Goal: Communication & Community: Answer question/provide support

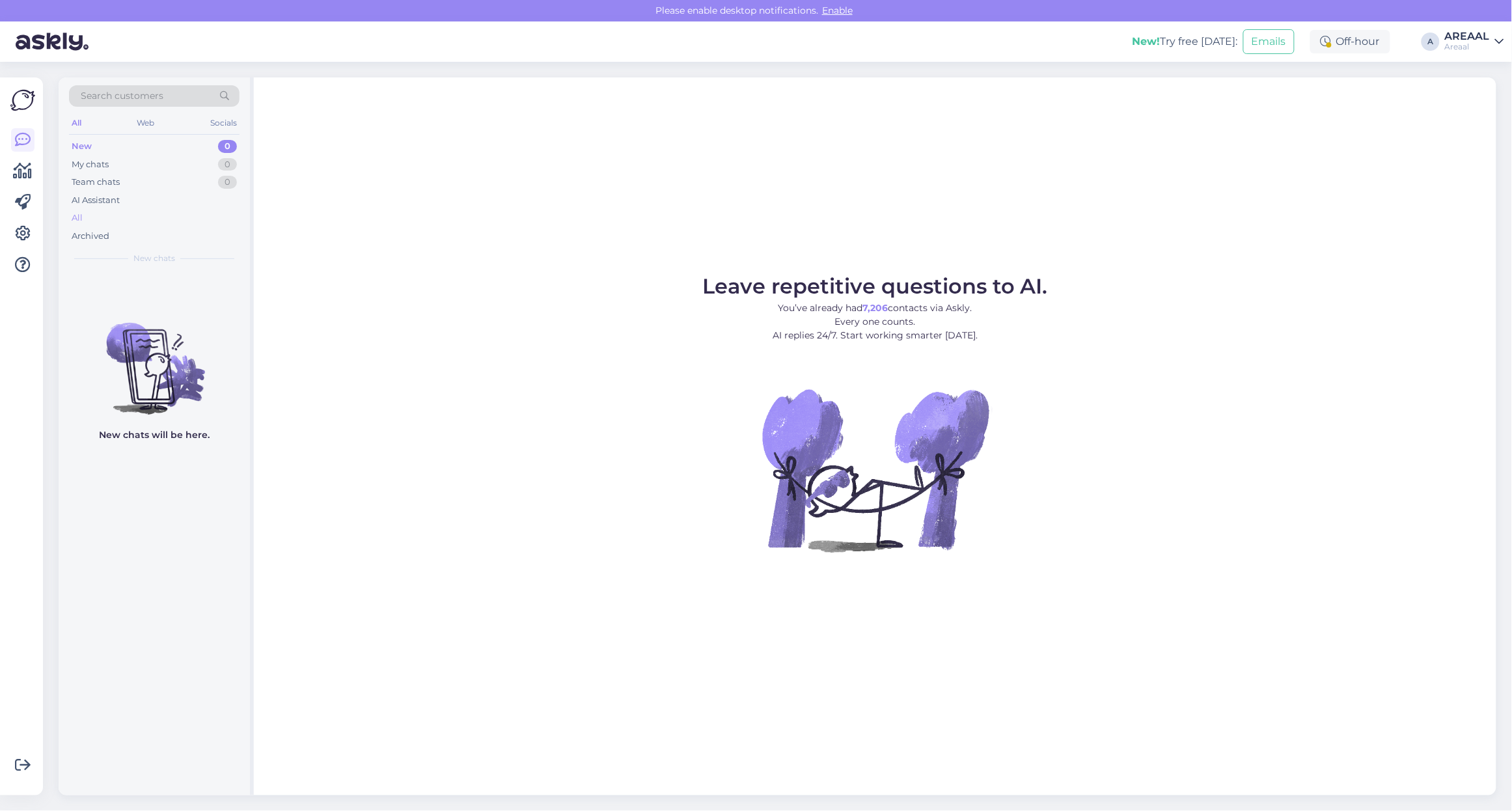
click at [103, 213] on div "All" at bounding box center [154, 218] width 170 height 18
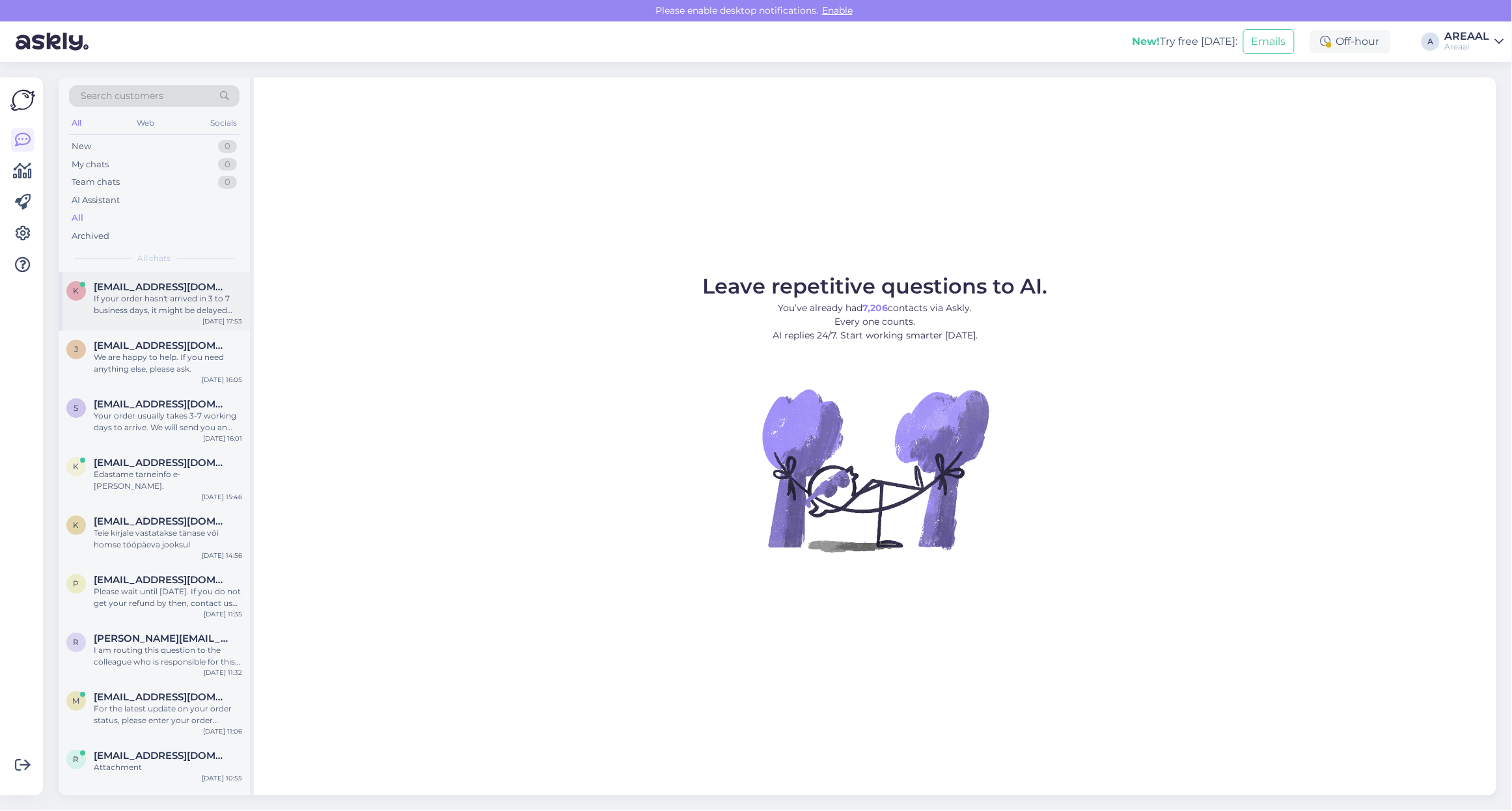
click at [190, 296] on div "If your order hasn't arrived in 3 to 7 business days, it might be delayed becau…" at bounding box center [168, 304] width 148 height 23
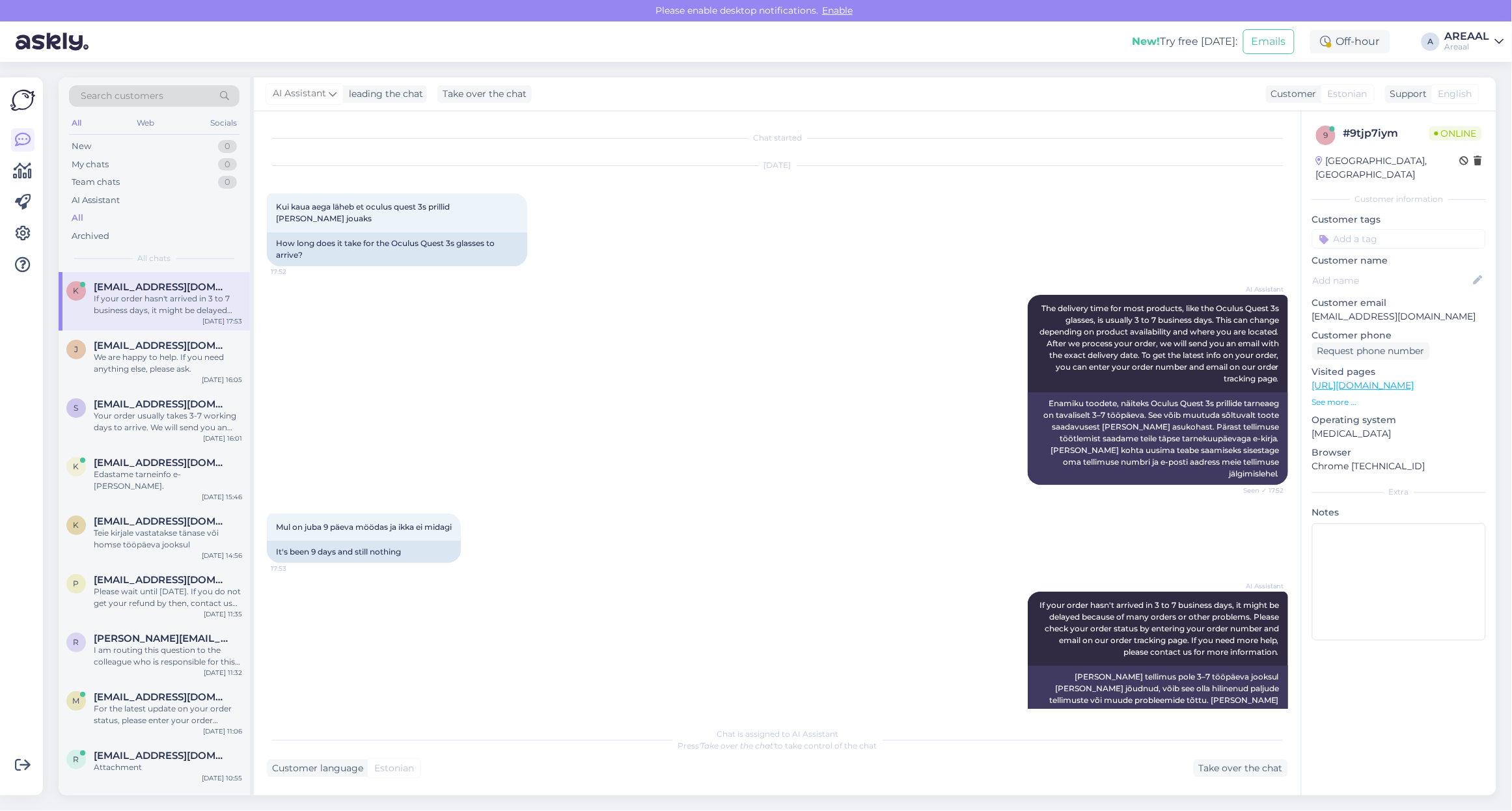
click at [1380, 310] on p "[EMAIL_ADDRESS][DOMAIN_NAME]" at bounding box center [1399, 317] width 174 height 14
copy p "[EMAIL_ADDRESS][DOMAIN_NAME]"
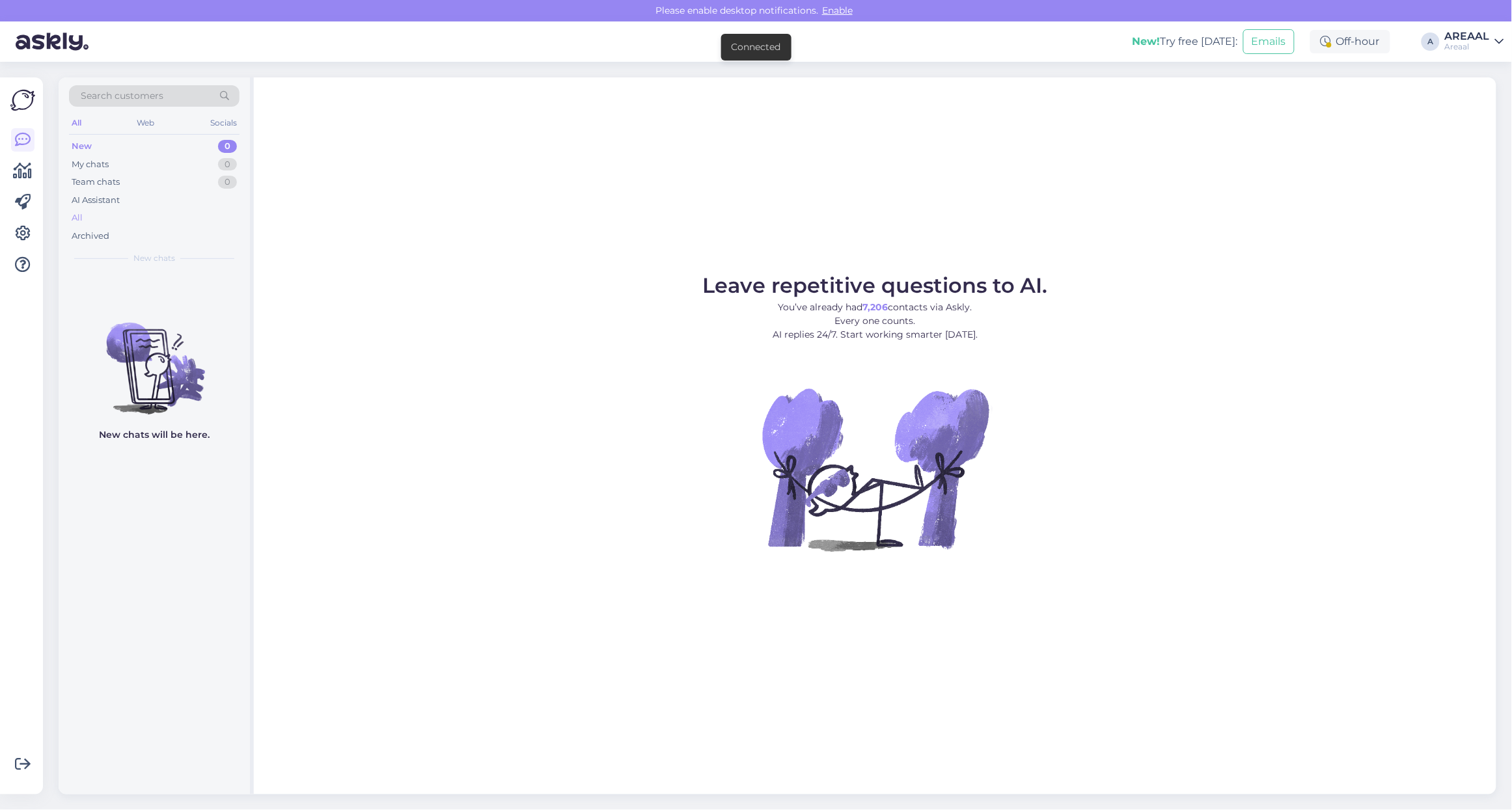
click at [95, 220] on div "All" at bounding box center [154, 217] width 170 height 18
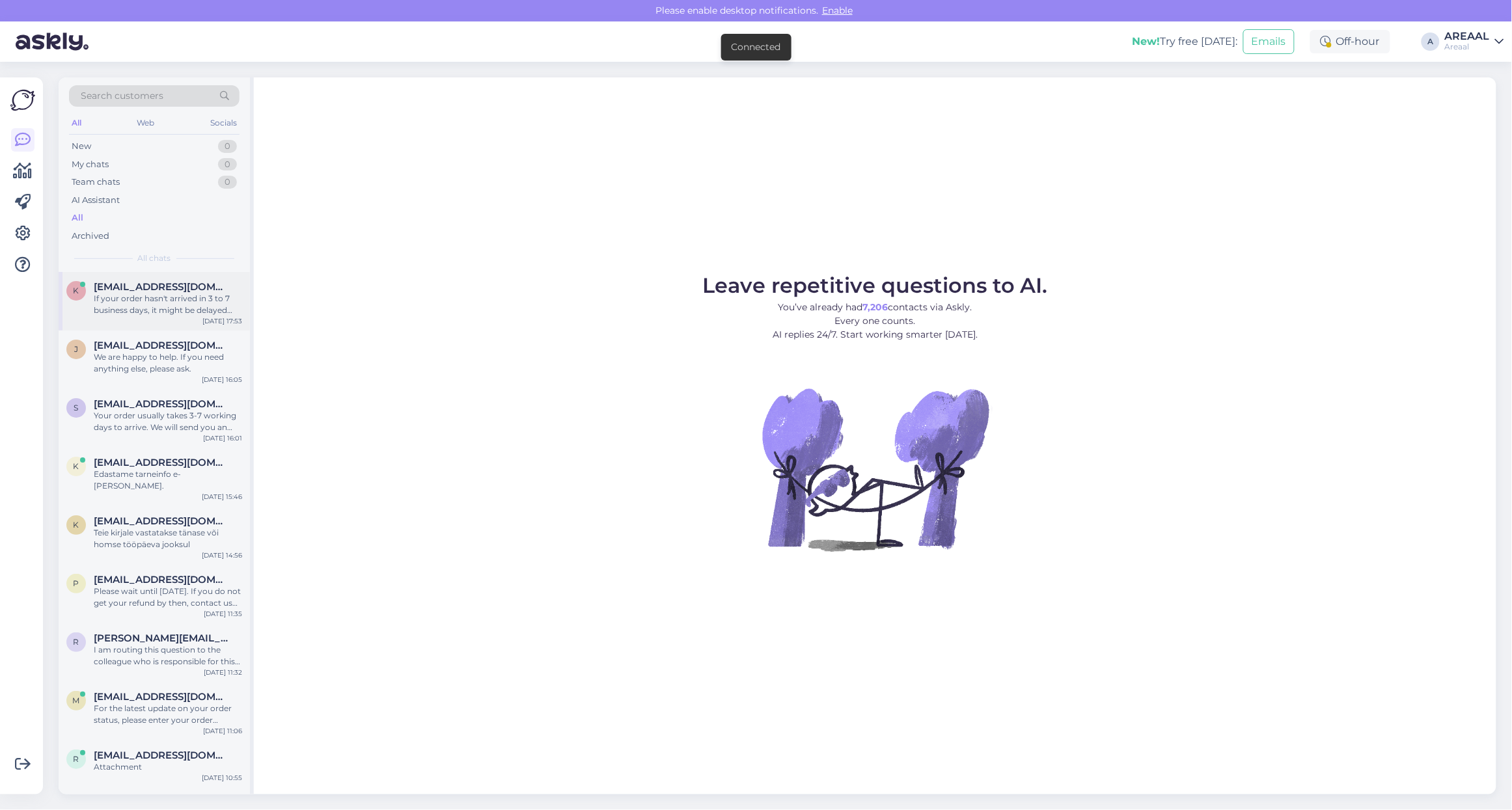
click at [125, 321] on div "k [EMAIL_ADDRESS][DOMAIN_NAME] If your order hasn't arrived in 3 to 7 business …" at bounding box center [154, 301] width 191 height 59
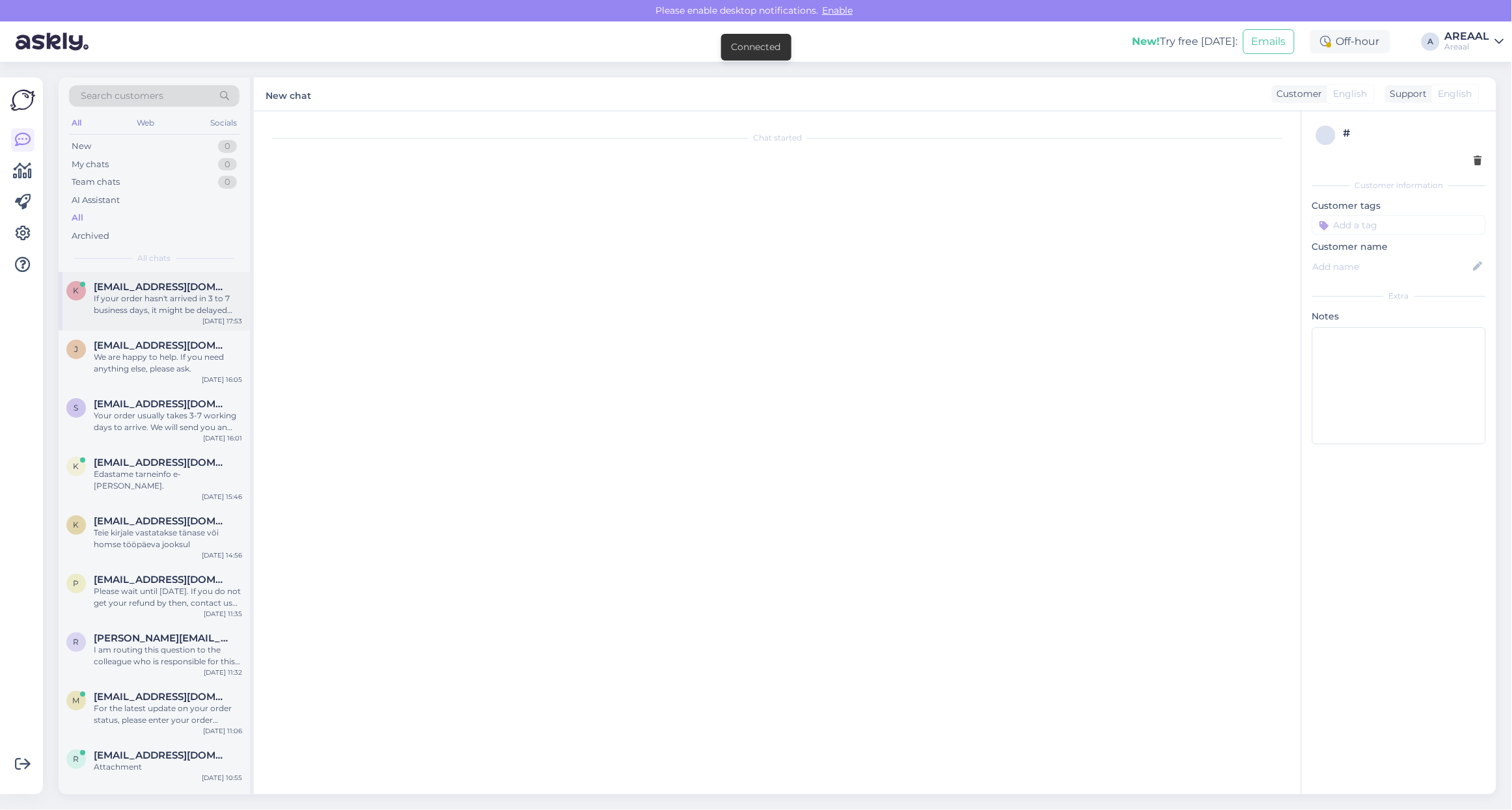
scroll to position [28, 0]
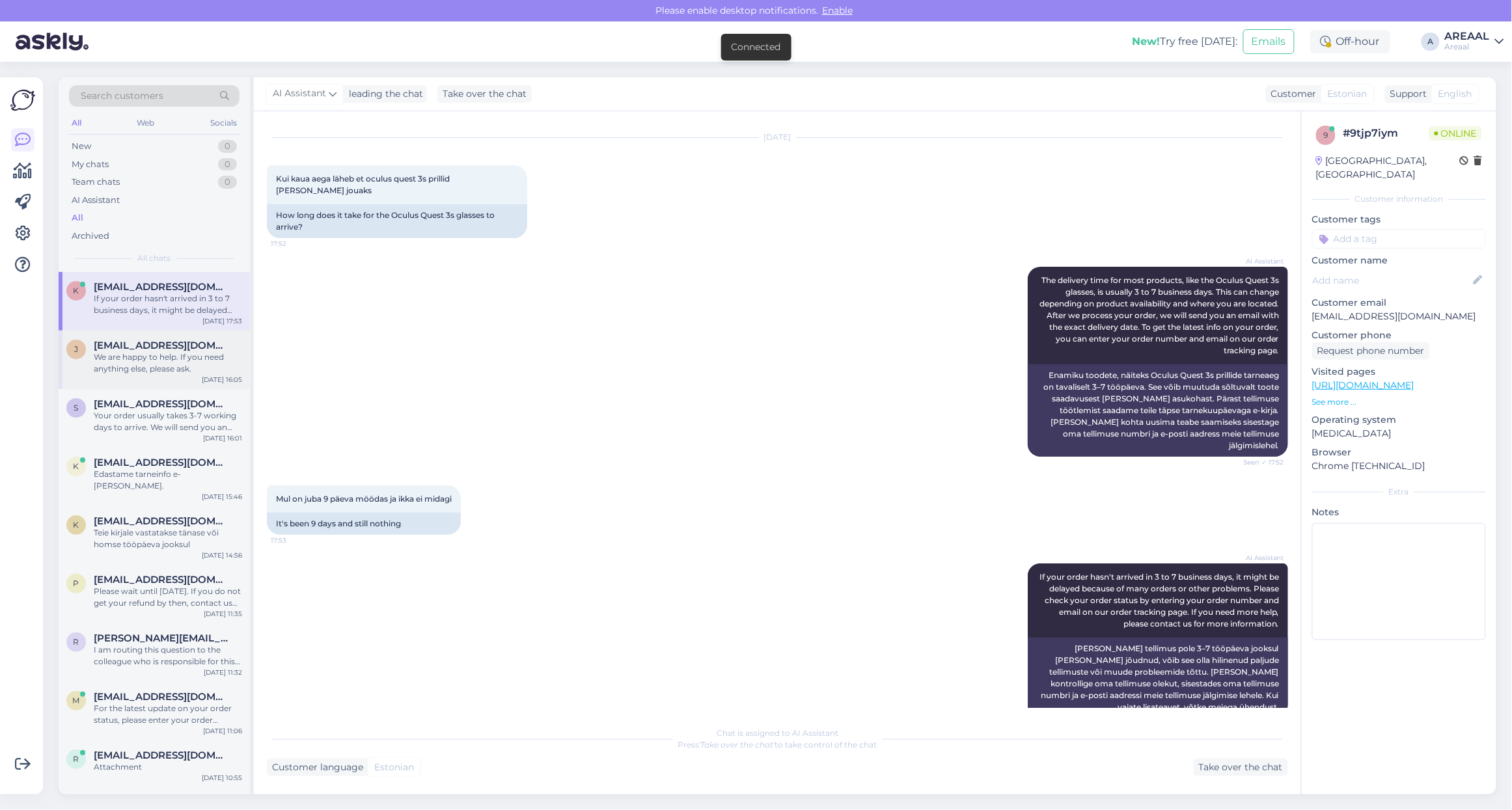
click at [139, 356] on div "We are happy to help. If you need anything else, please ask." at bounding box center [168, 363] width 148 height 23
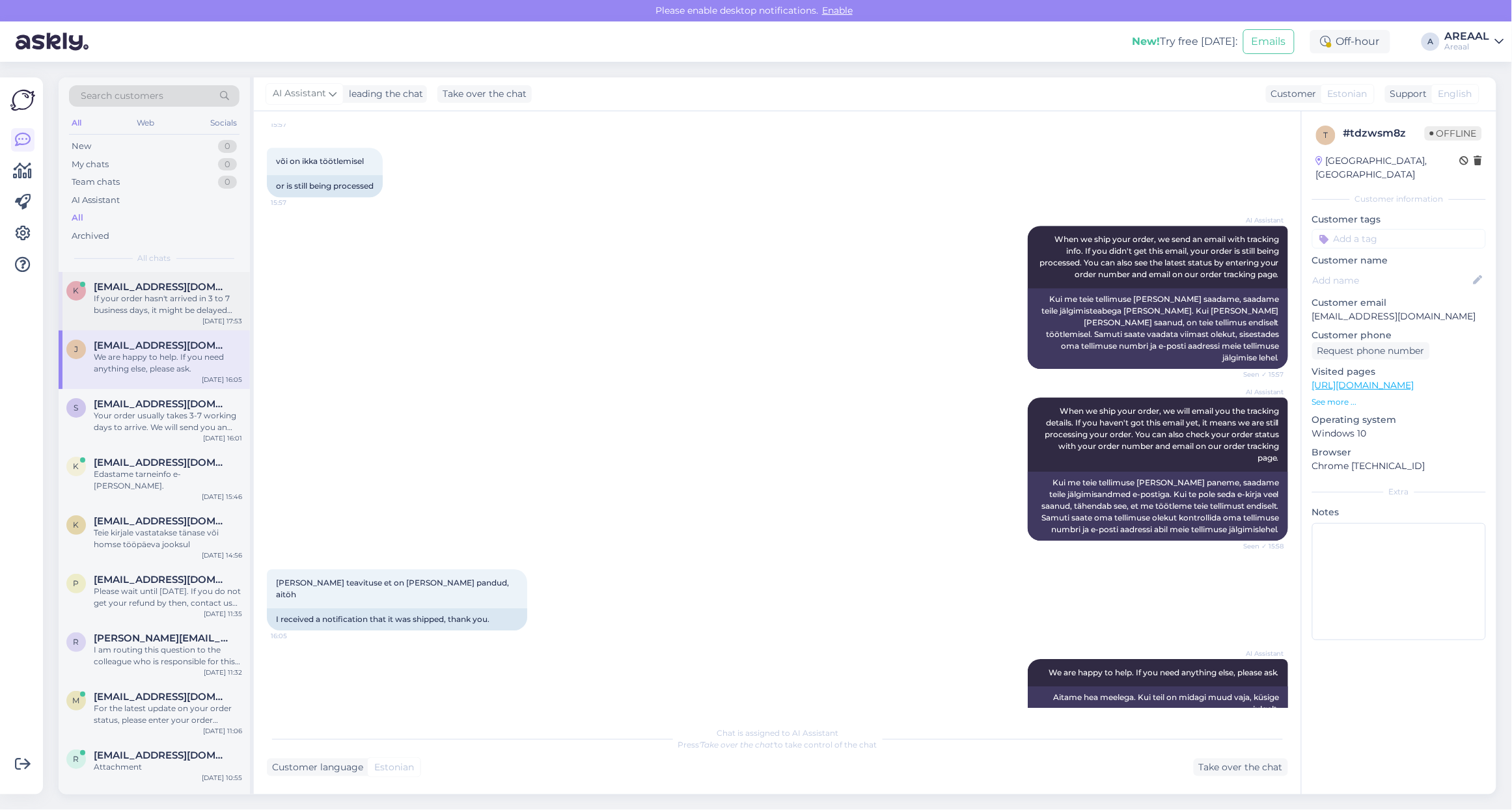
click at [167, 301] on div "If your order hasn't arrived in 3 to 7 business days, it might be delayed becau…" at bounding box center [168, 304] width 148 height 23
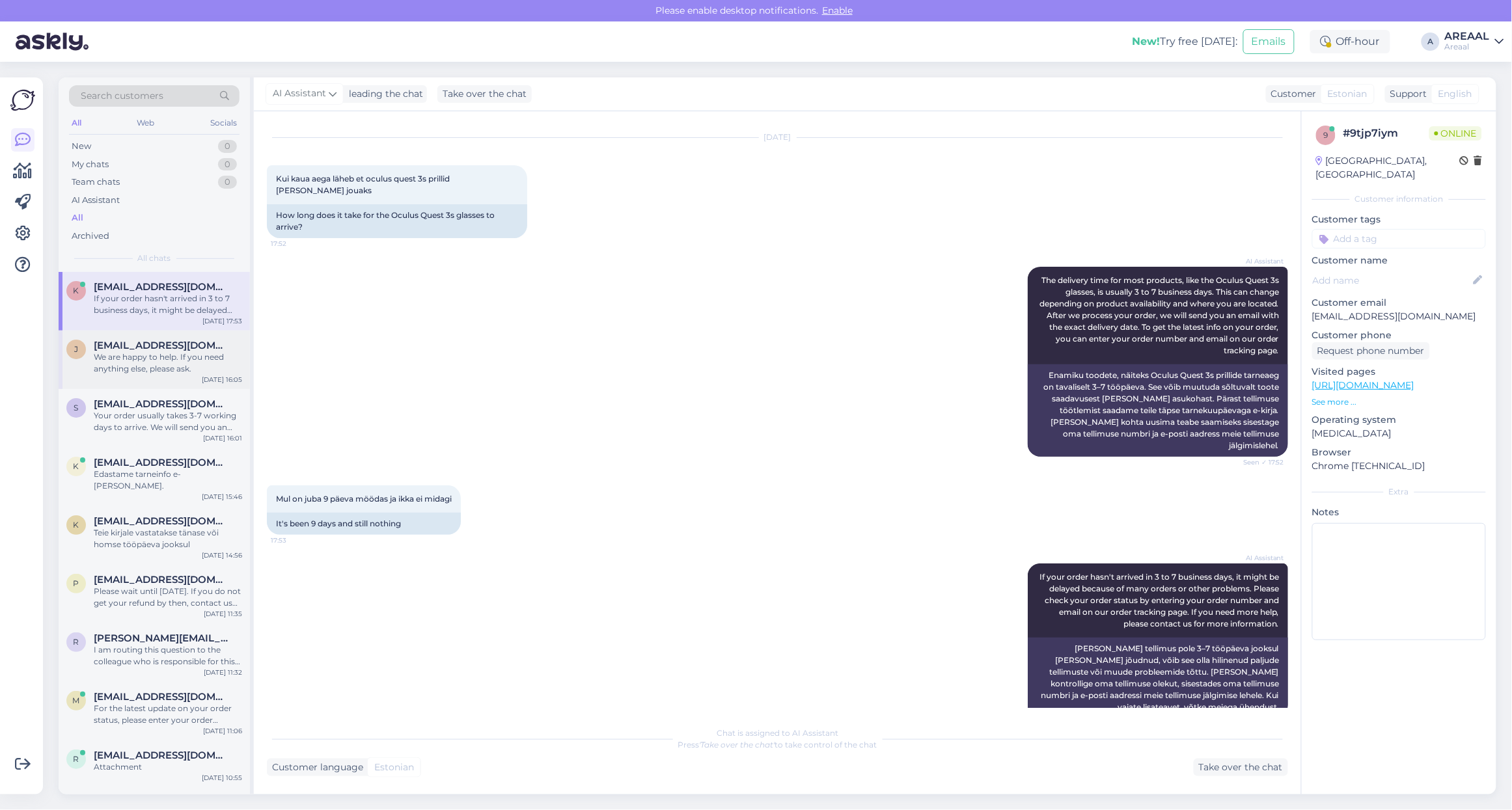
click at [189, 381] on div "j jurgen.holtsmeier@gmail.com We are happy to help. If you need anything else, …" at bounding box center [154, 360] width 191 height 59
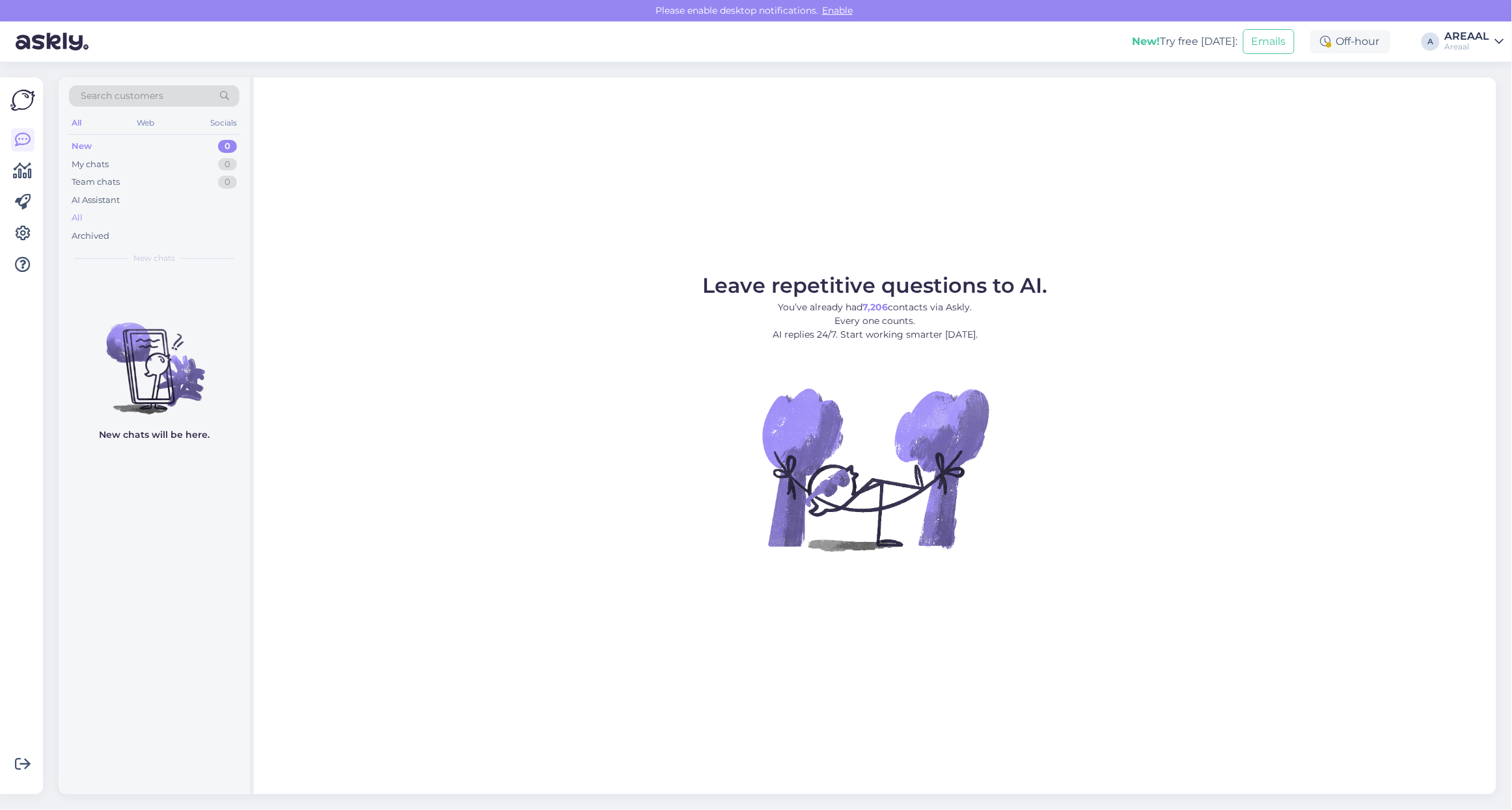
click at [86, 223] on div "All" at bounding box center [154, 217] width 170 height 18
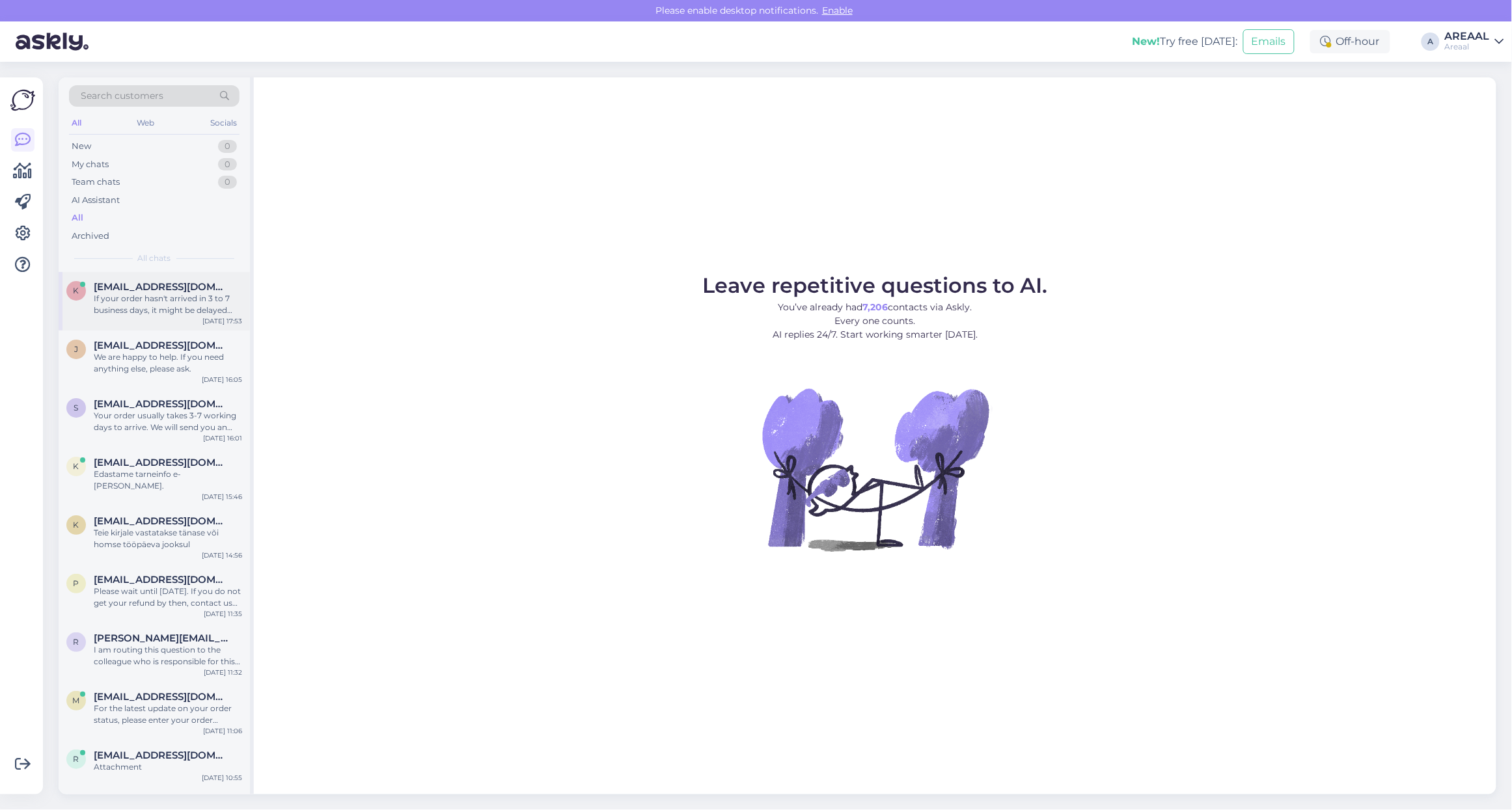
click at [186, 329] on div "k [EMAIL_ADDRESS][DOMAIN_NAME] If your order hasn't arrived in 3 to 7 business …" at bounding box center [154, 301] width 191 height 59
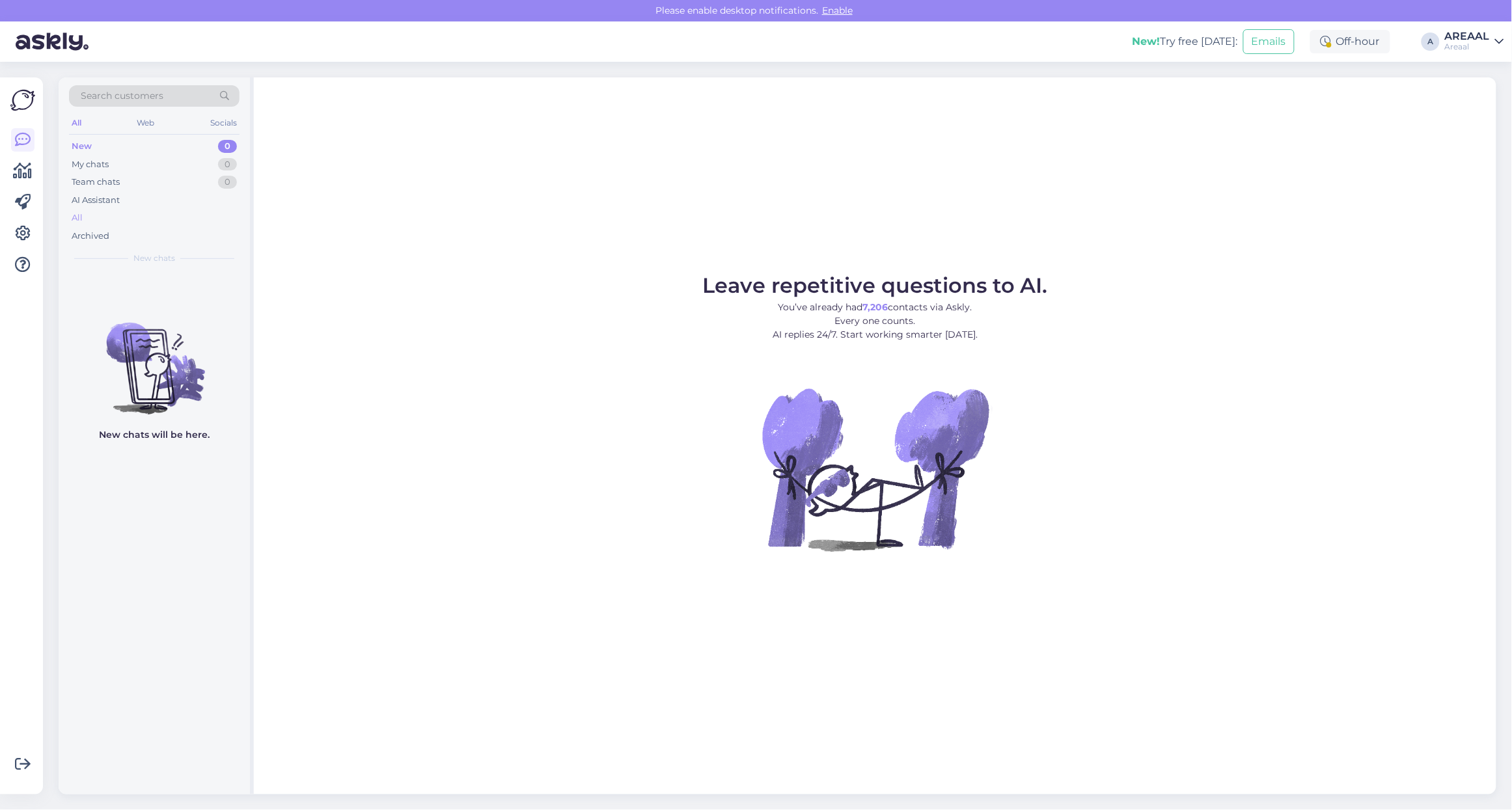
click at [115, 218] on div "All" at bounding box center [154, 217] width 170 height 18
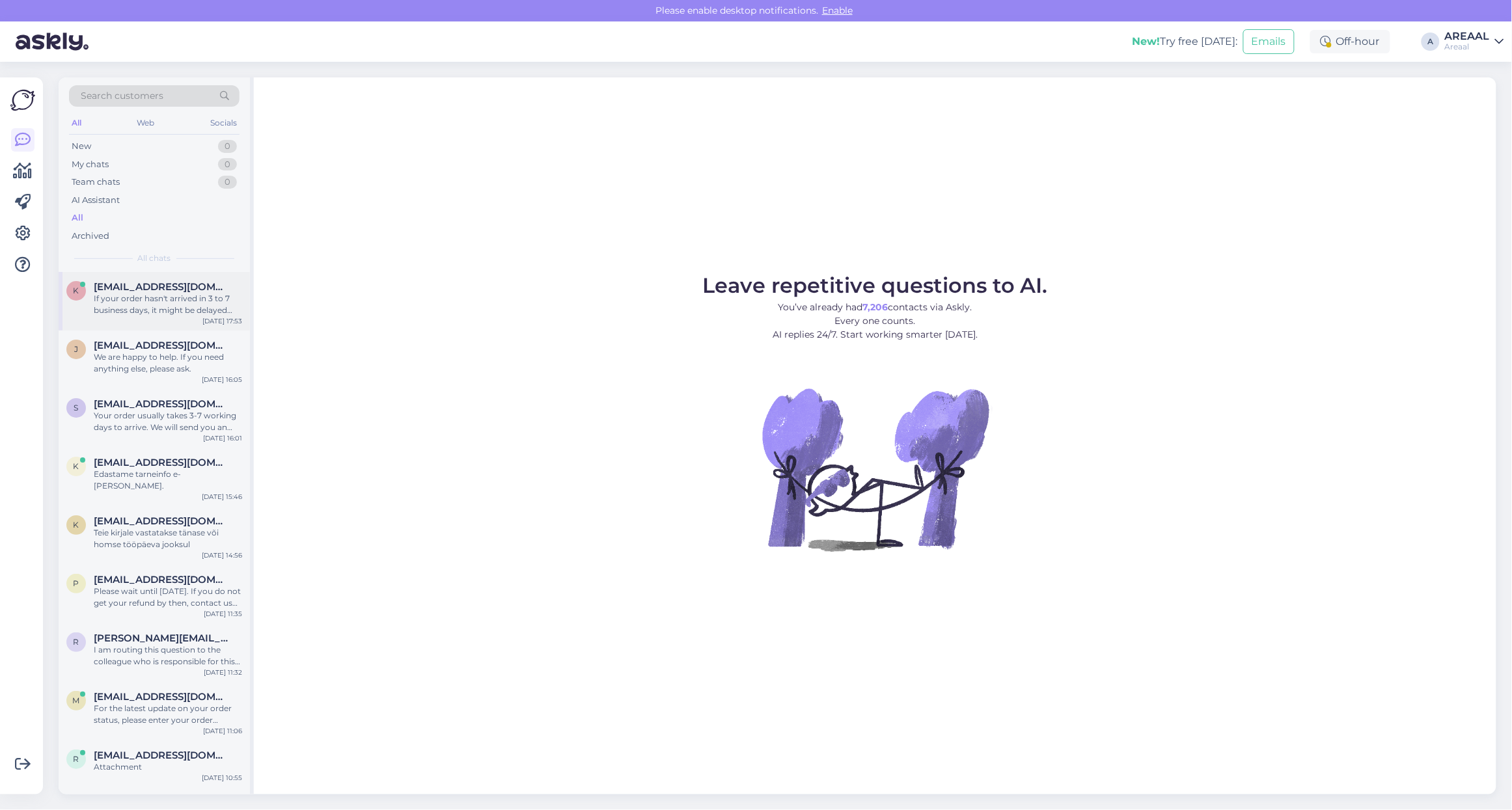
click at [186, 283] on span "keirojantsus@gmail.com" at bounding box center [161, 287] width 135 height 12
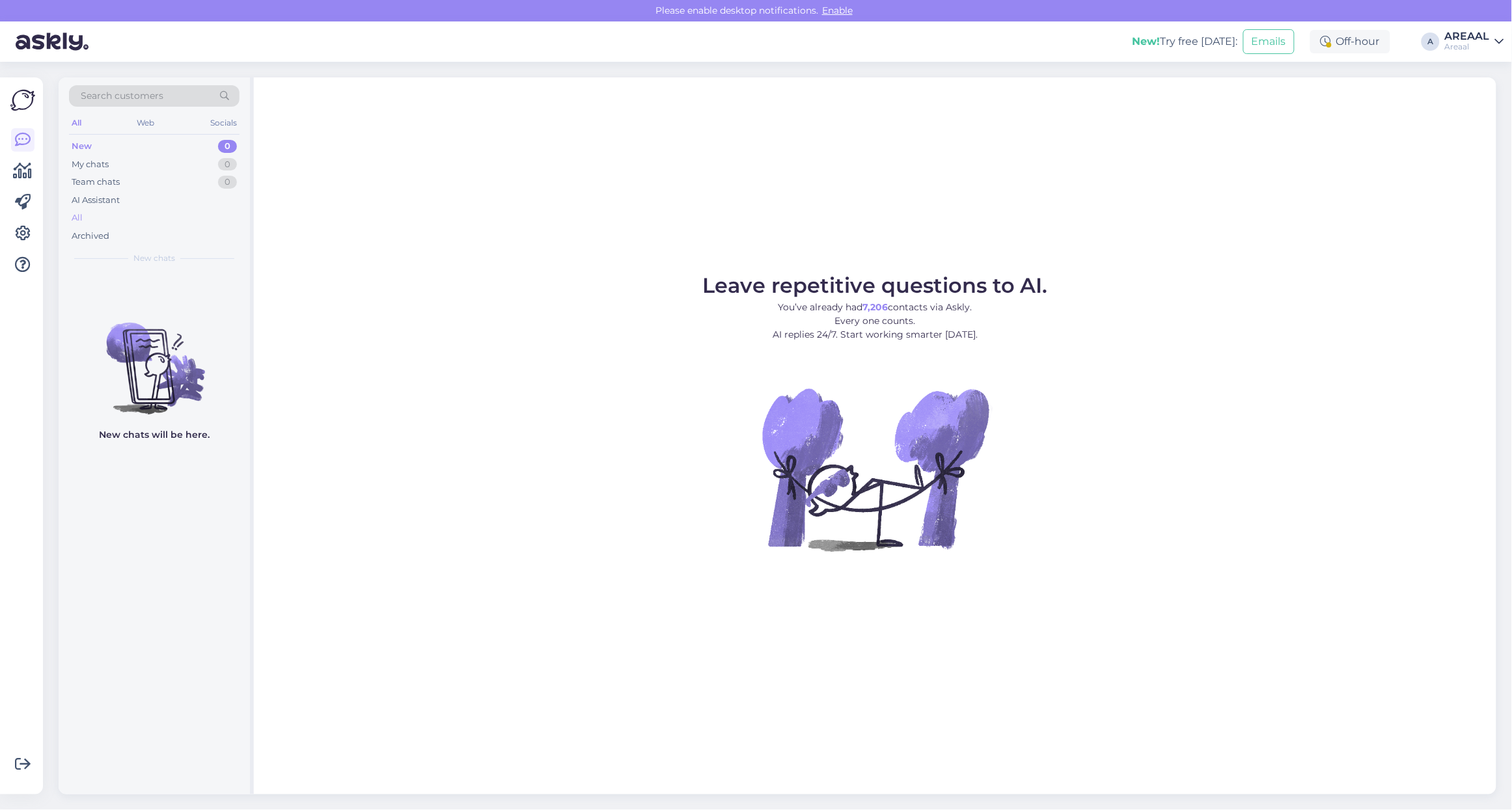
click at [114, 219] on div "All" at bounding box center [154, 217] width 170 height 18
click at [101, 220] on div "All" at bounding box center [154, 217] width 170 height 18
click at [102, 218] on div "All" at bounding box center [154, 217] width 170 height 18
